Goal: Task Accomplishment & Management: Manage account settings

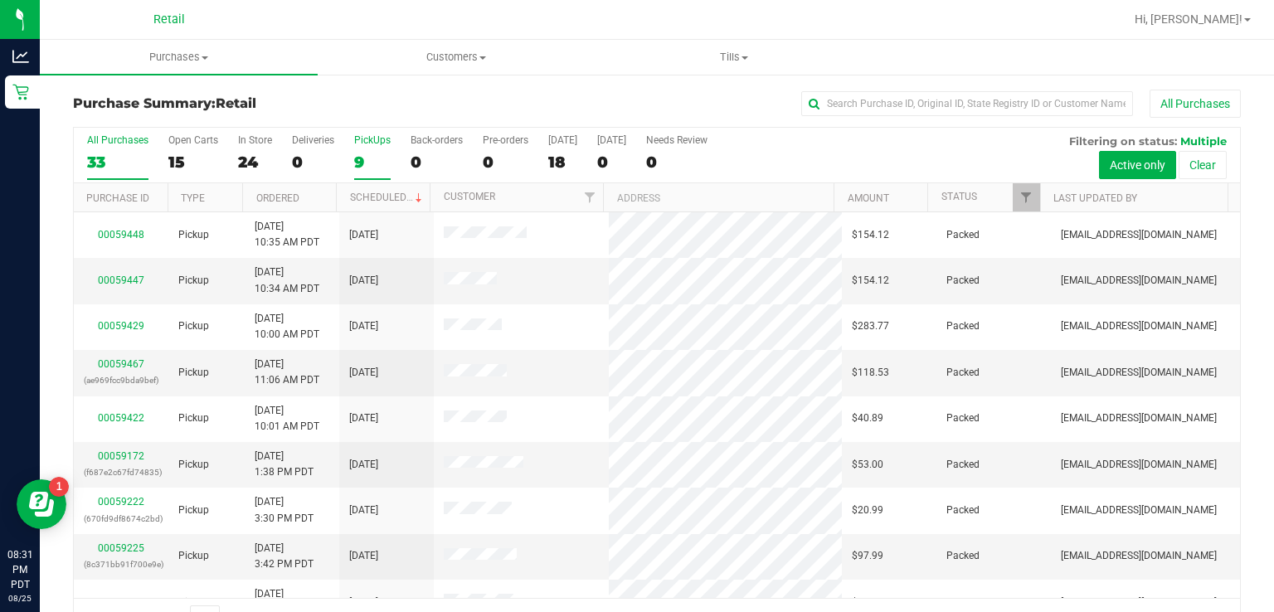
click at [372, 150] on label "PickUps 9" at bounding box center [372, 157] width 37 height 46
click at [0, 0] on input "PickUps 9" at bounding box center [0, 0] width 0 height 0
click at [950, 194] on link "Status" at bounding box center [960, 197] width 36 height 12
click at [356, 166] on div "9" at bounding box center [372, 162] width 37 height 19
click at [0, 0] on input "PickUps 9" at bounding box center [0, 0] width 0 height 0
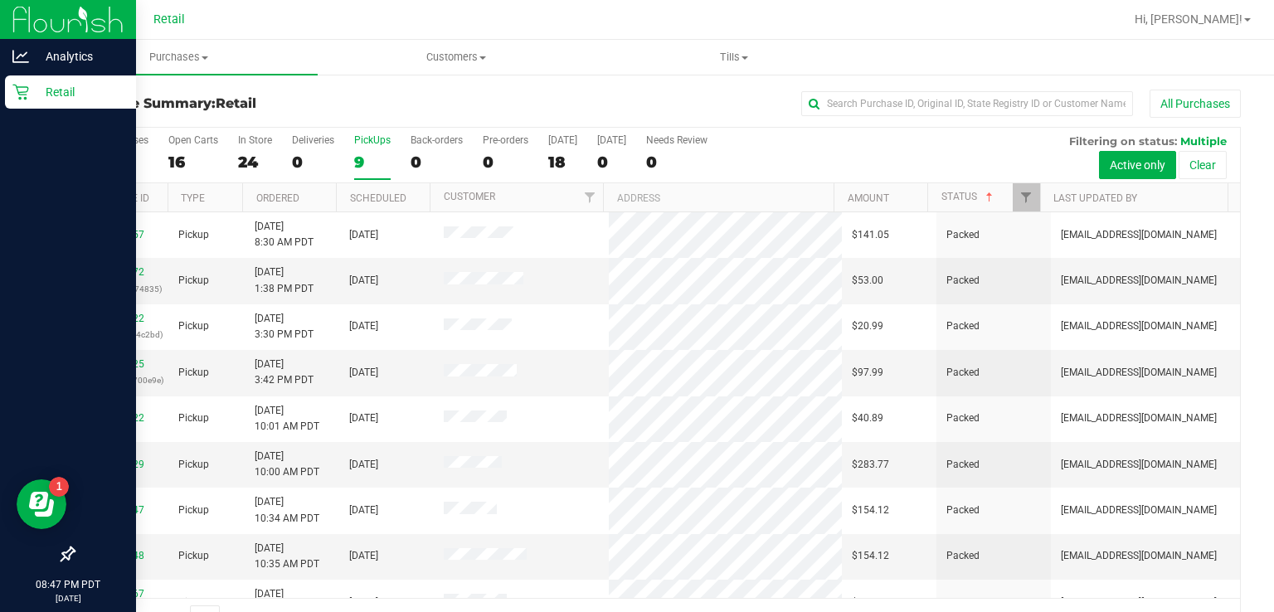
click at [4, 109] on link "Retail" at bounding box center [68, 93] width 136 height 36
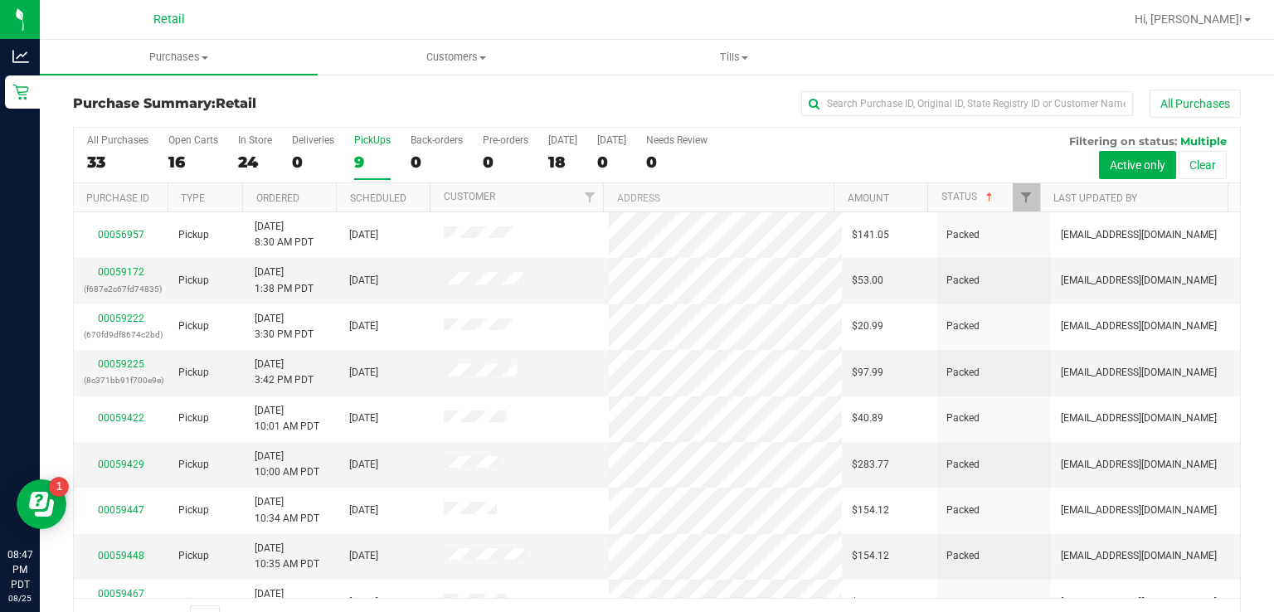
click at [358, 167] on div "9" at bounding box center [372, 162] width 37 height 19
click at [0, 0] on input "PickUps 9" at bounding box center [0, 0] width 0 height 0
click at [733, 69] on uib-tab-heading "Tills Manage tills" at bounding box center [734, 57] width 276 height 33
click at [646, 101] on span "Manage tills" at bounding box center [652, 100] width 112 height 14
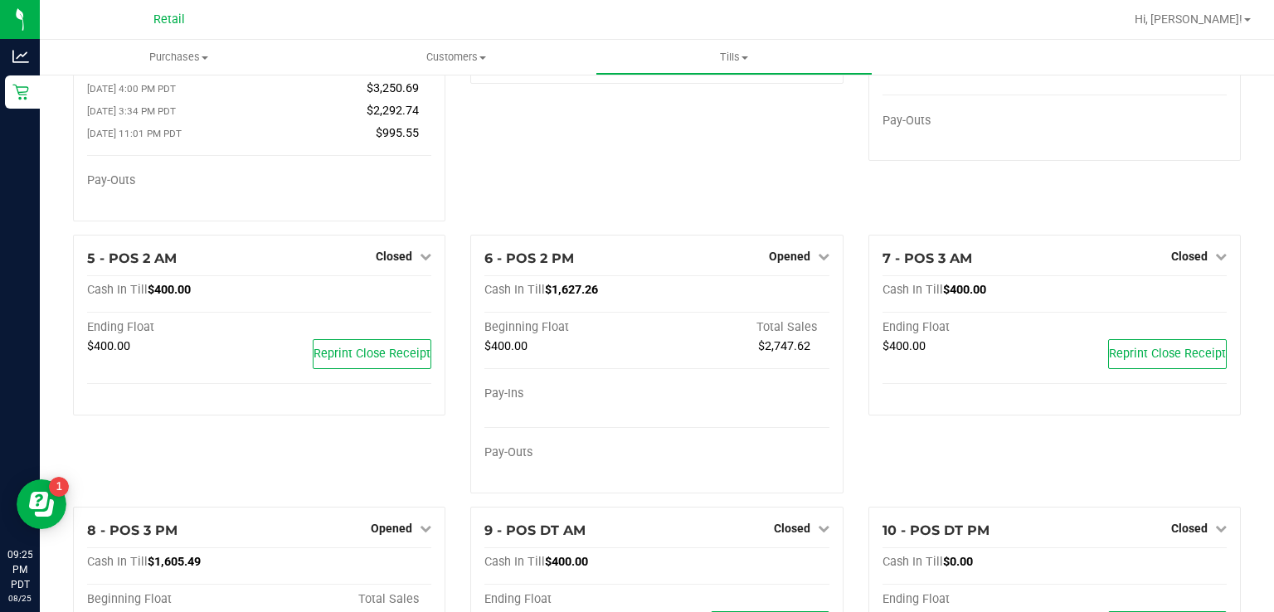
scroll to position [185, 0]
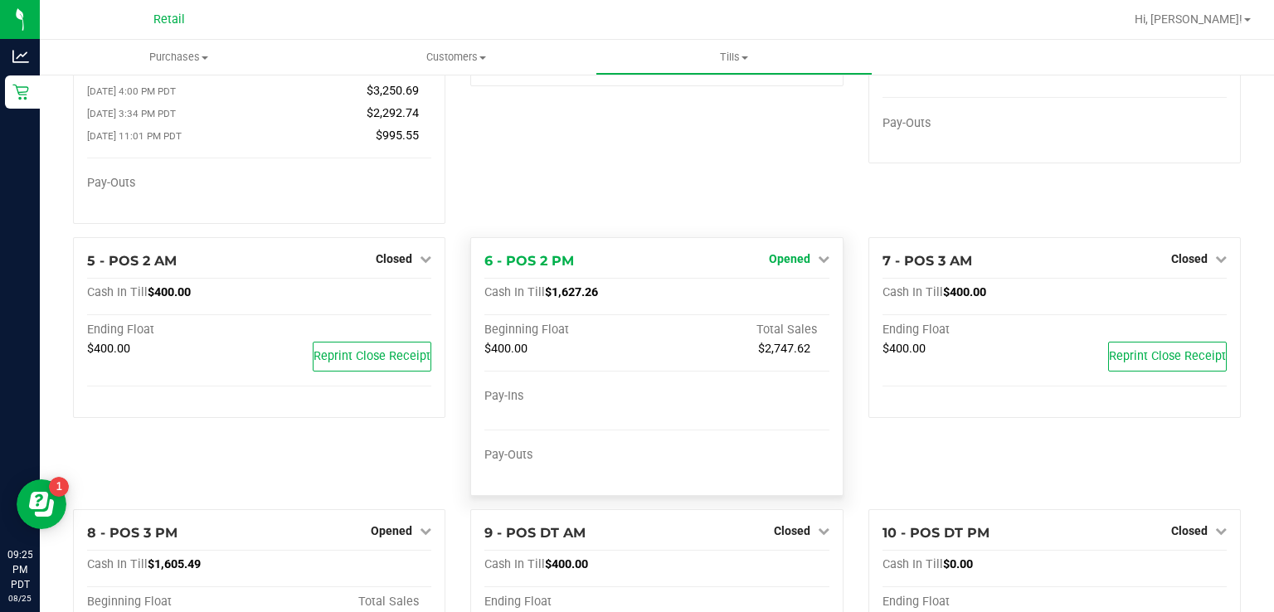
click at [786, 261] on span "Opened" at bounding box center [789, 258] width 41 height 13
click at [776, 298] on link "Close Till" at bounding box center [791, 292] width 45 height 13
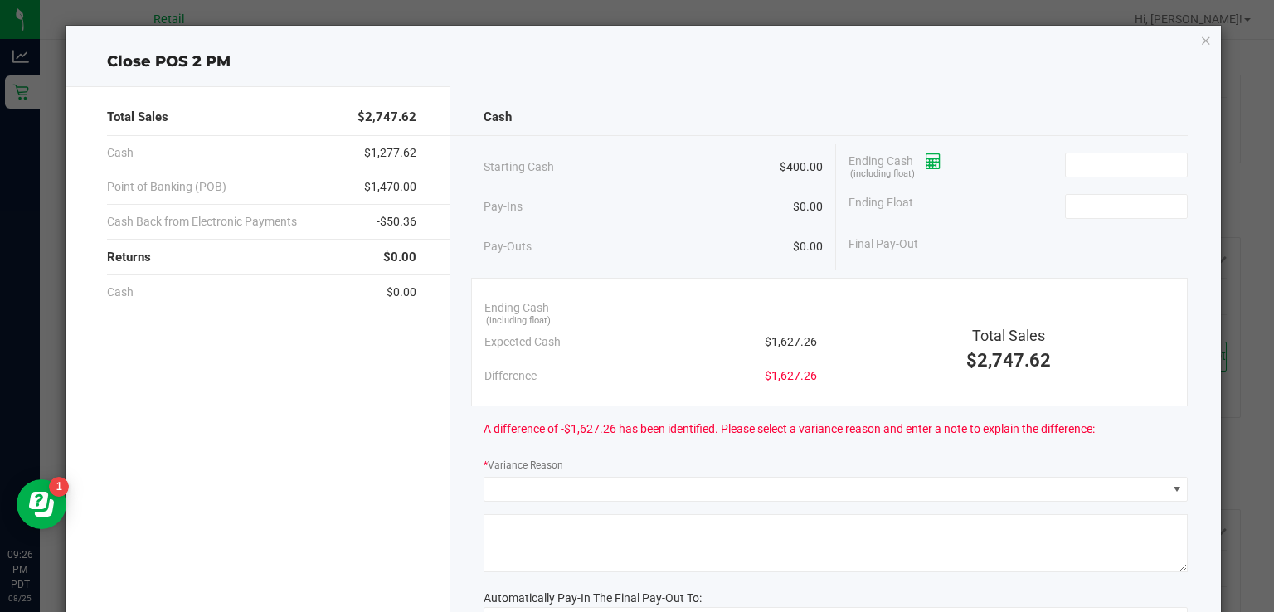
click at [926, 163] on icon at bounding box center [934, 162] width 16 height 12
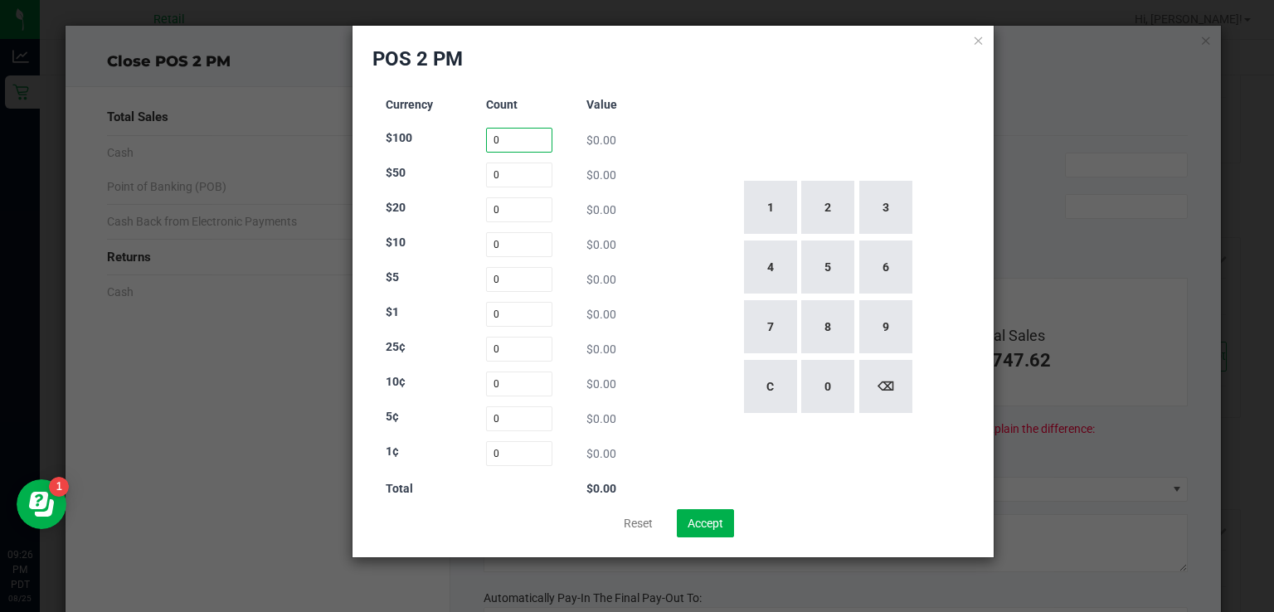
click at [519, 137] on input "0" at bounding box center [519, 140] width 67 height 25
type input "2"
type input "1"
type input "56"
type input "11"
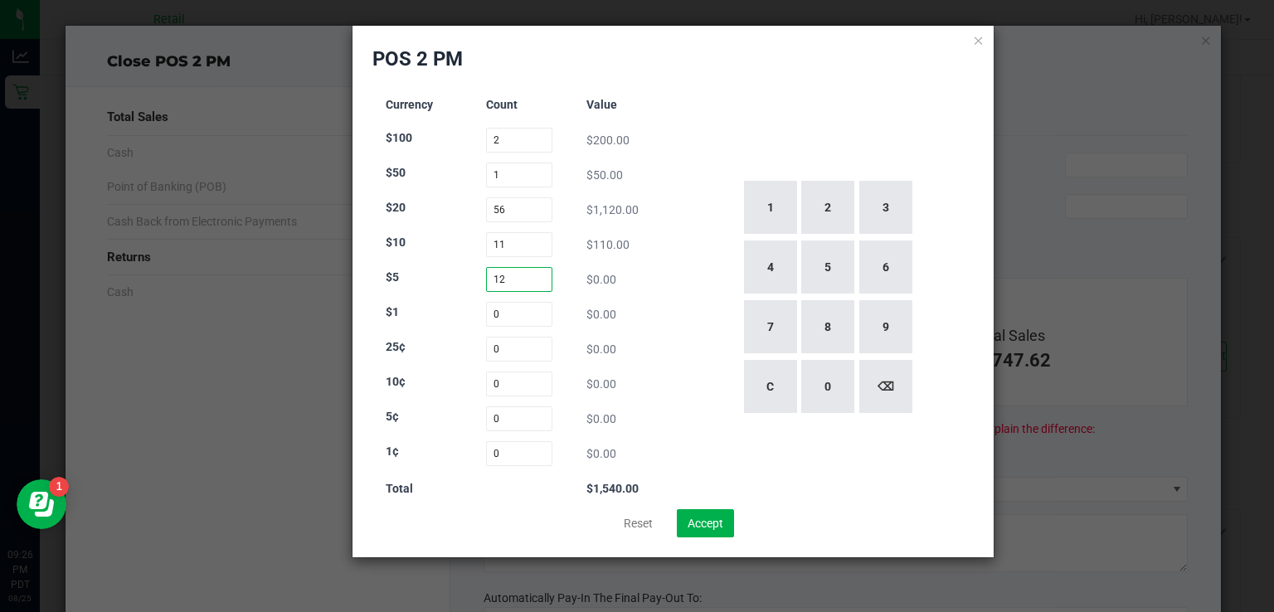
type input "12"
type input "63"
type input "60"
type input "5"
type input "35"
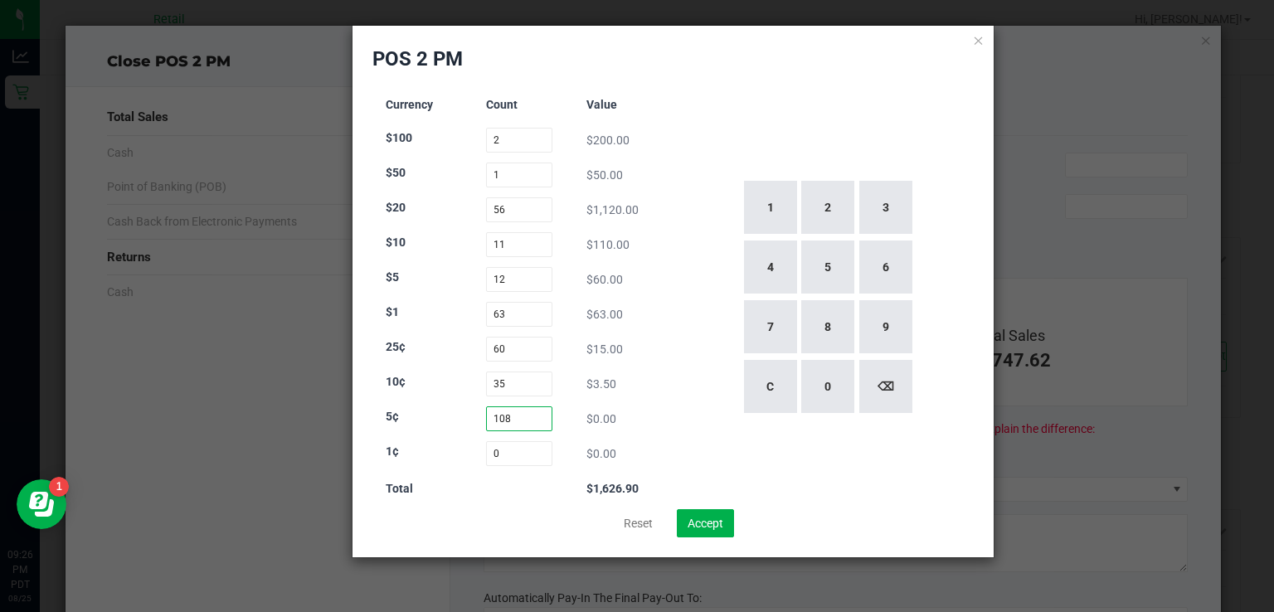
type input "108"
type input "41"
click at [696, 533] on button "Accept" at bounding box center [705, 523] width 57 height 28
type input "$1,627.31"
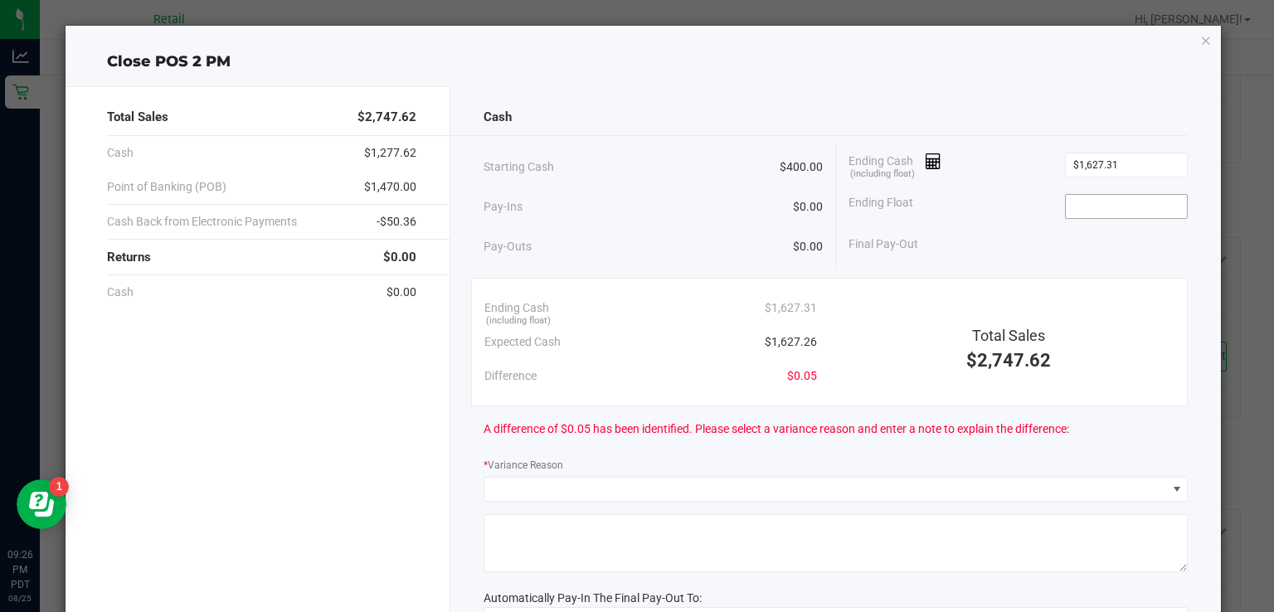
click at [1123, 206] on input at bounding box center [1127, 206] width 122 height 23
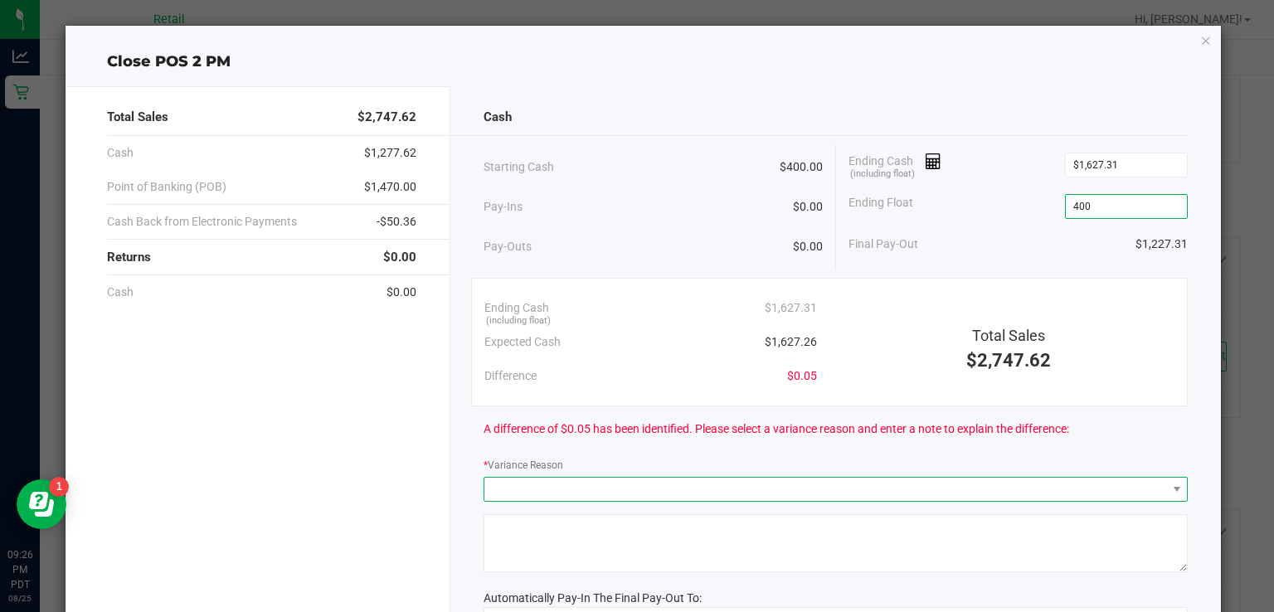
click at [917, 478] on span at bounding box center [825, 489] width 682 height 23
type input "$400.00"
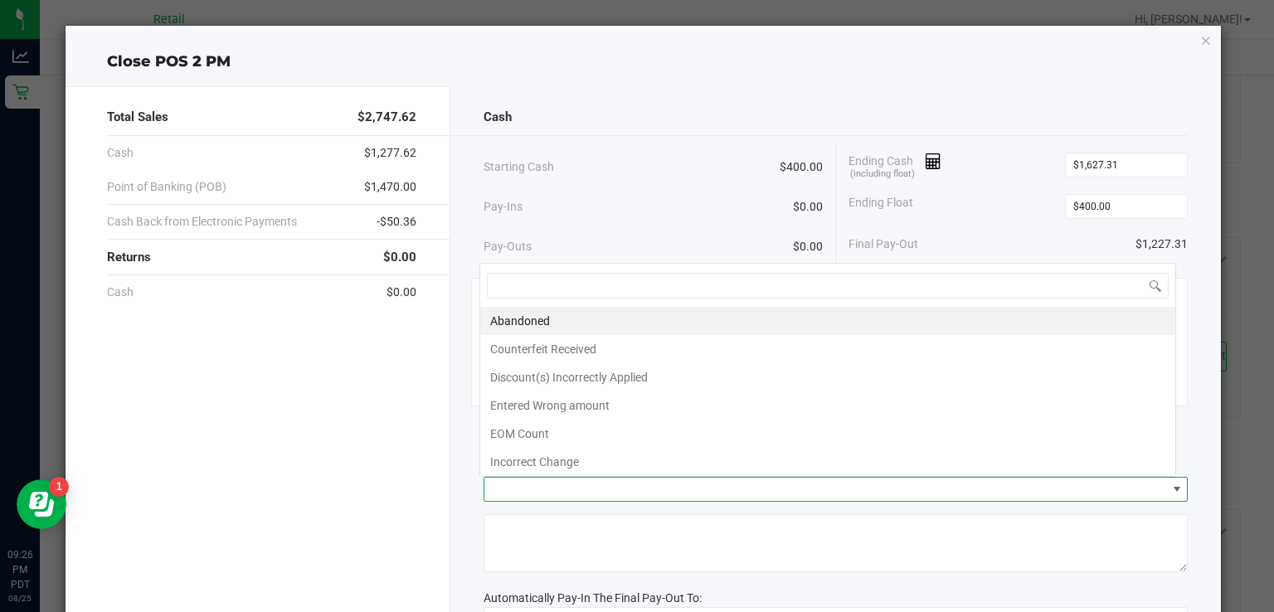
scroll to position [24, 697]
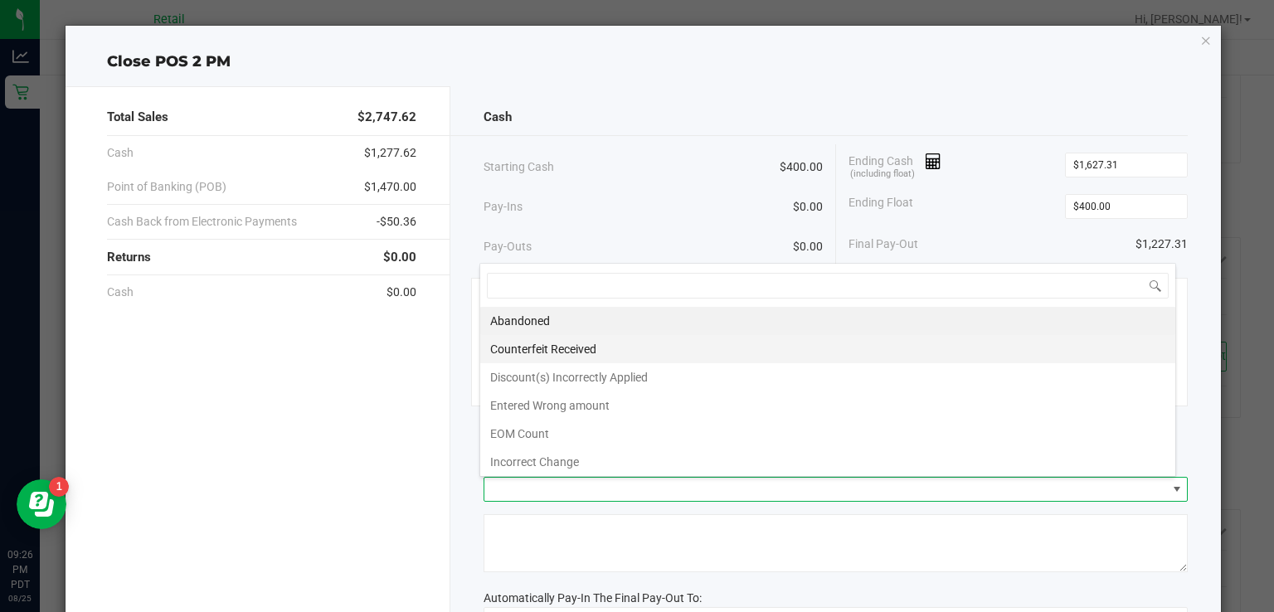
click at [693, 338] on li "Counterfeit Received" at bounding box center [827, 349] width 695 height 28
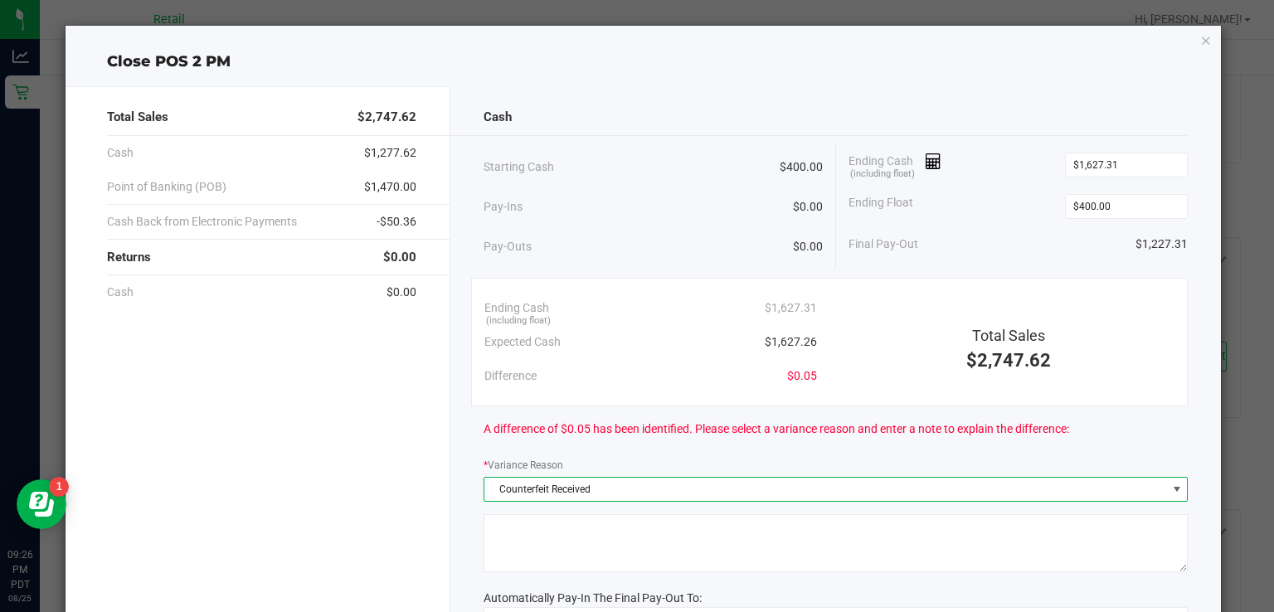
click at [776, 528] on textarea at bounding box center [836, 543] width 704 height 58
click at [747, 483] on span "Counterfeit Received" at bounding box center [825, 489] width 682 height 23
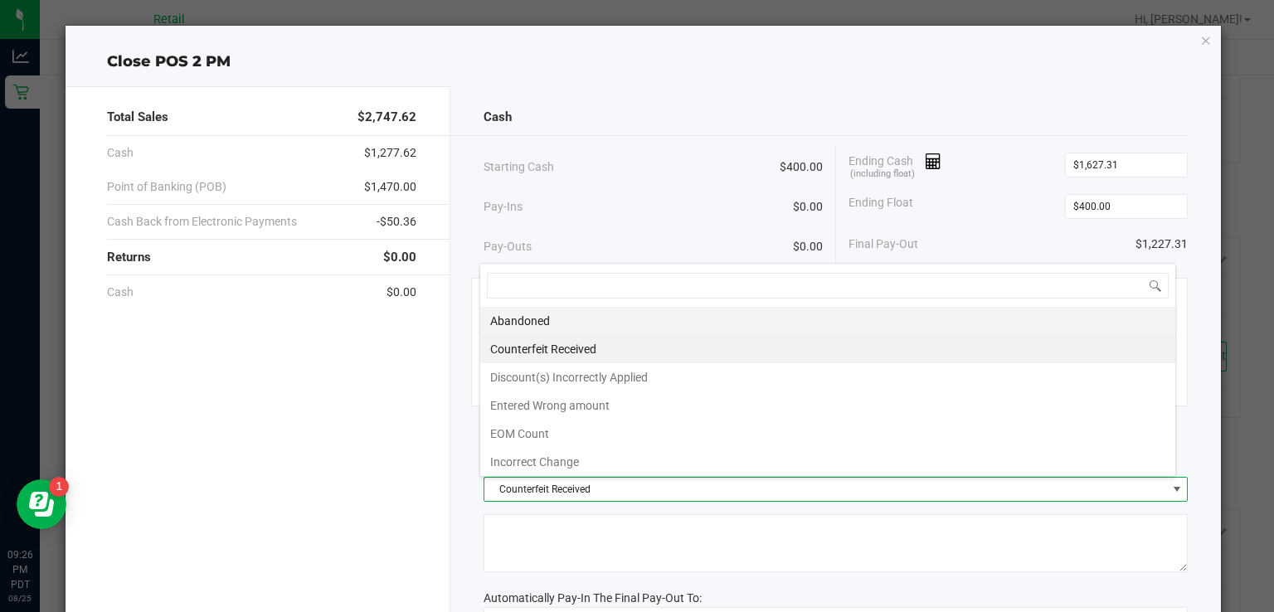
click at [623, 322] on li "Abandoned" at bounding box center [827, 321] width 695 height 28
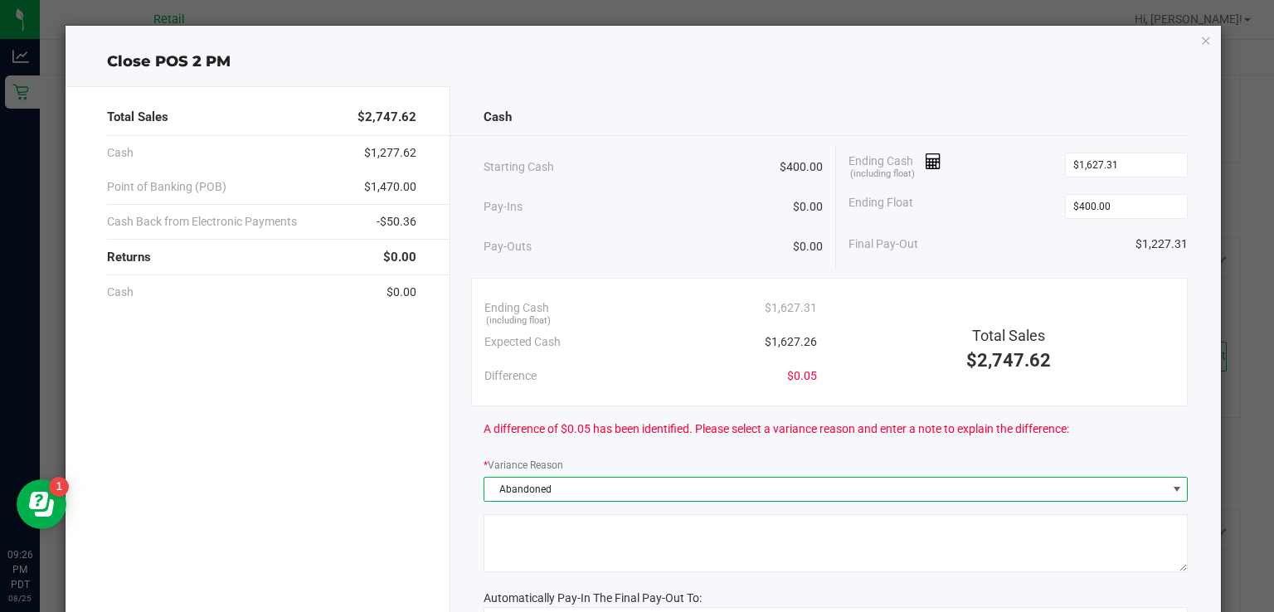
click at [723, 554] on textarea at bounding box center [836, 543] width 704 height 58
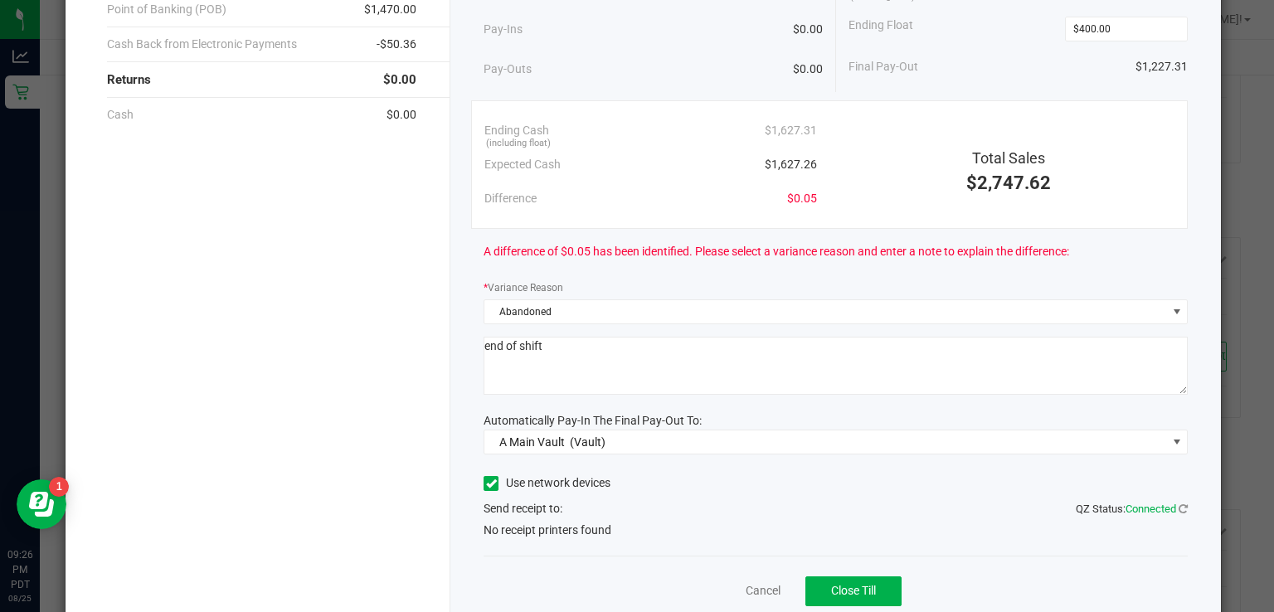
scroll to position [219, 0]
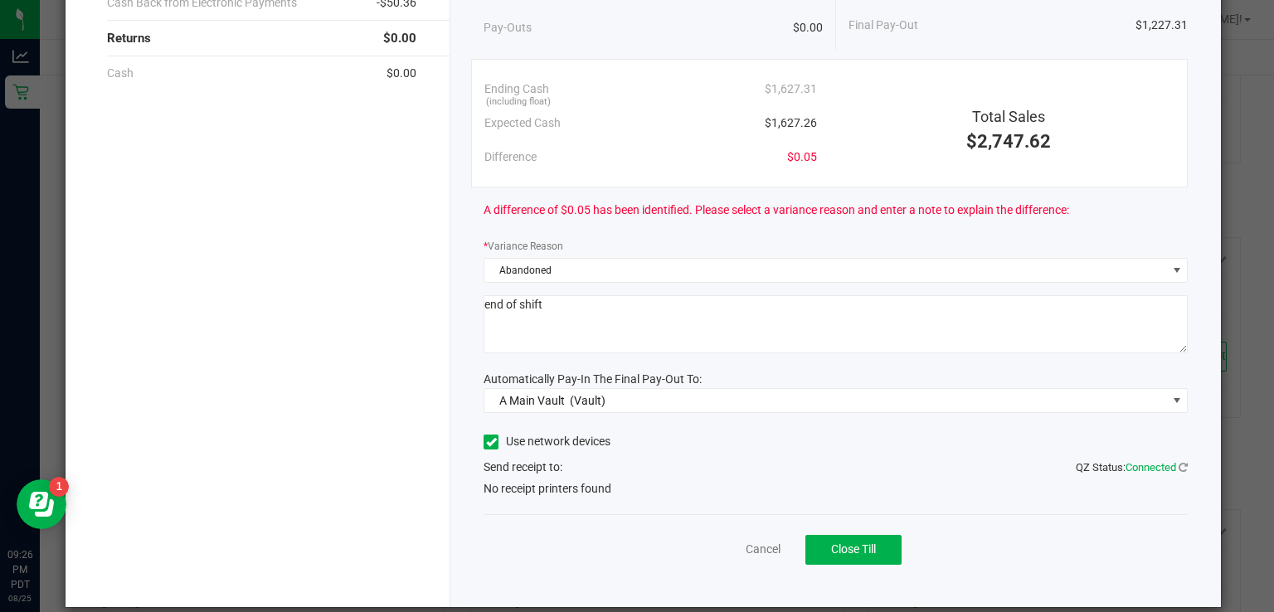
type textarea "end of shift"
click at [501, 441] on label "Use network devices" at bounding box center [547, 441] width 127 height 17
click at [0, 0] on input "Use network devices" at bounding box center [0, 0] width 0 height 0
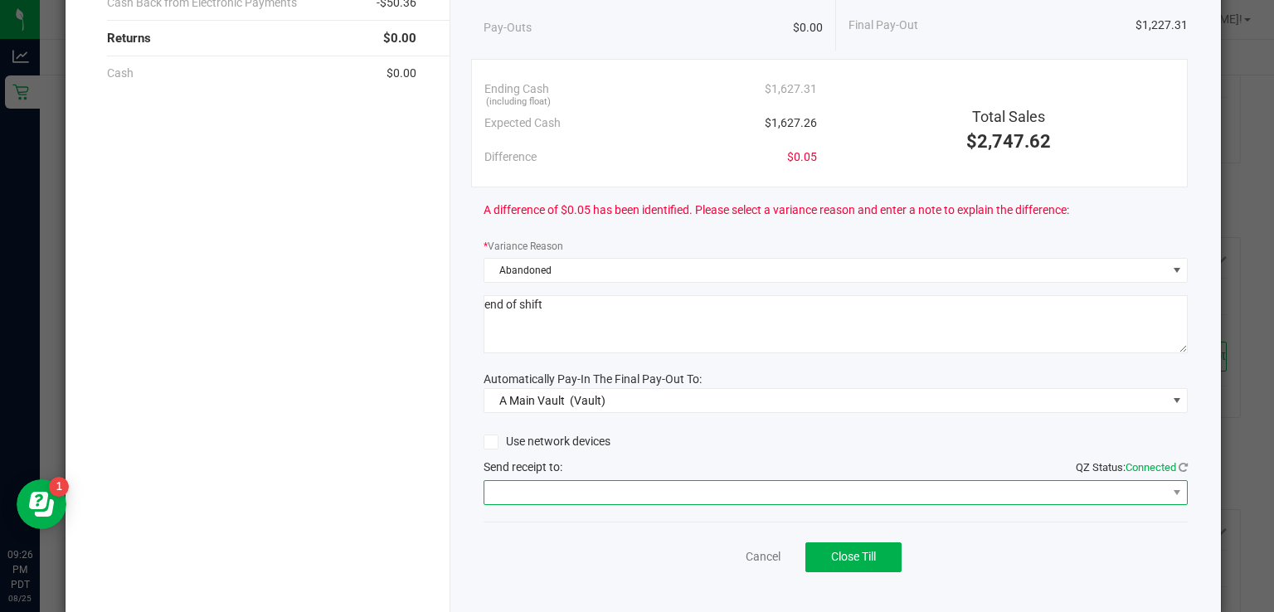
click at [630, 499] on span at bounding box center [825, 492] width 682 height 23
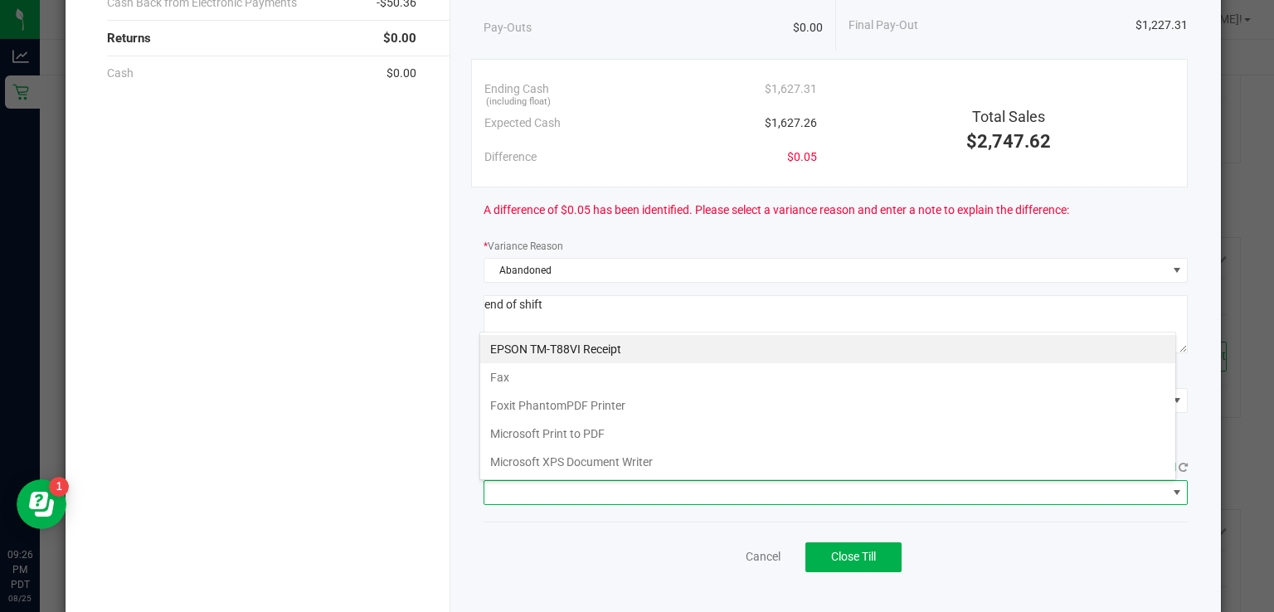
scroll to position [24, 697]
click at [596, 345] on Receipt "EPSON TM-T88VI Receipt" at bounding box center [827, 349] width 695 height 28
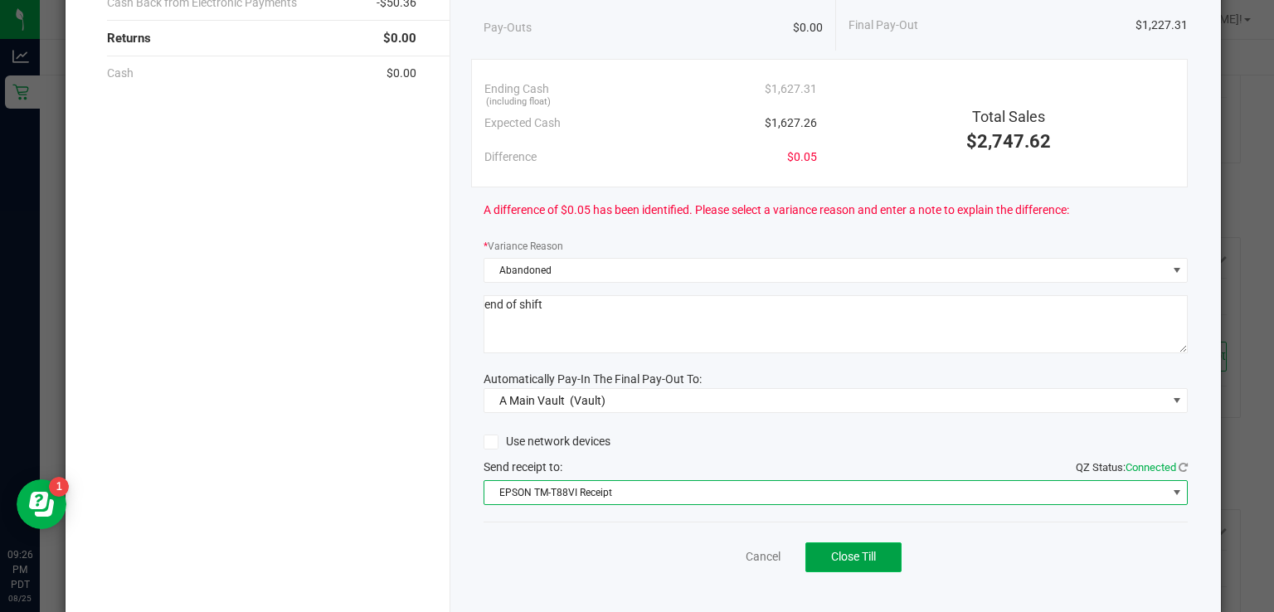
click at [864, 547] on button "Close Till" at bounding box center [854, 558] width 96 height 30
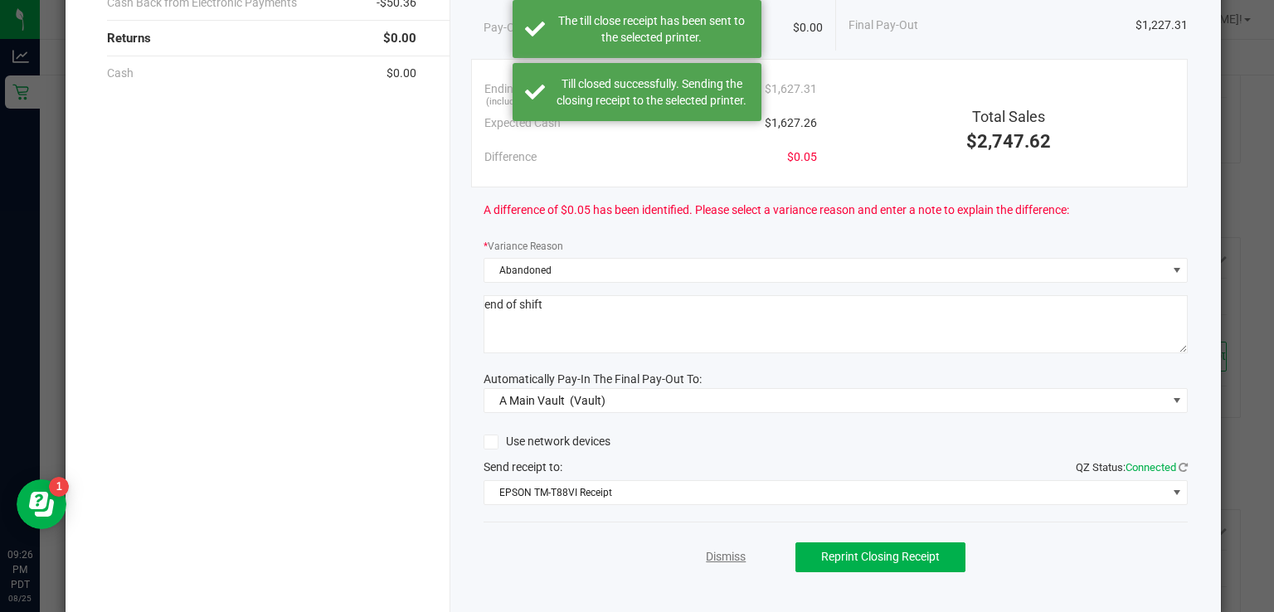
click at [707, 548] on link "Dismiss" at bounding box center [726, 556] width 40 height 17
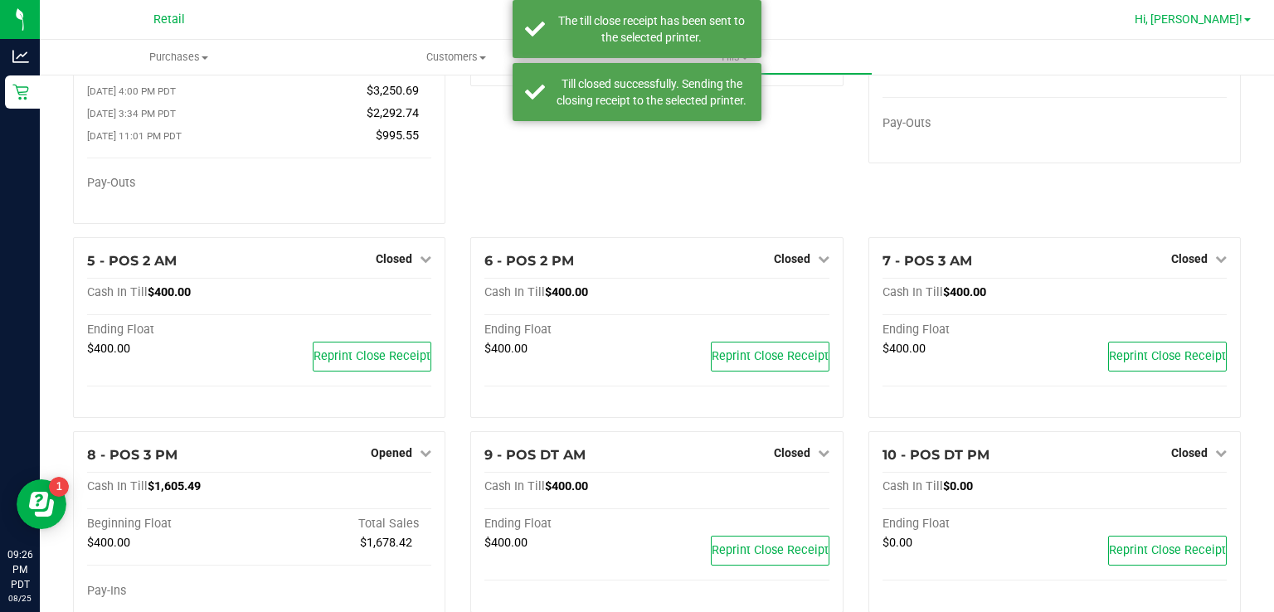
click at [1248, 20] on span at bounding box center [1247, 19] width 7 height 3
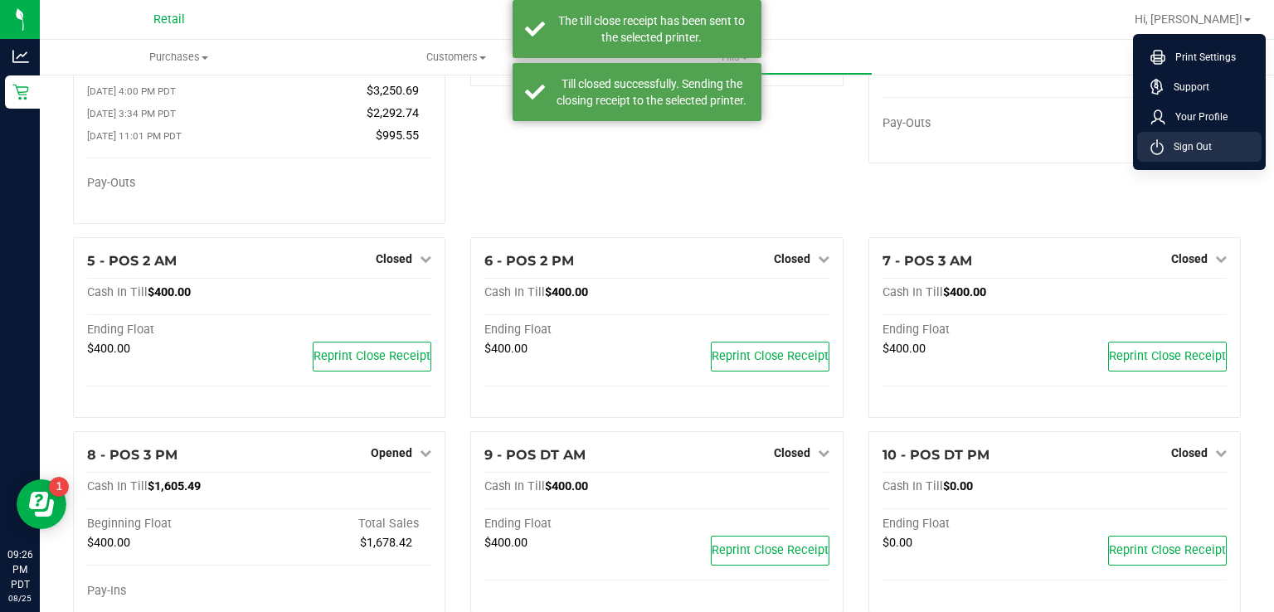
click at [1221, 152] on li "Sign Out" at bounding box center [1199, 147] width 124 height 30
